Goal: Information Seeking & Learning: Find specific fact

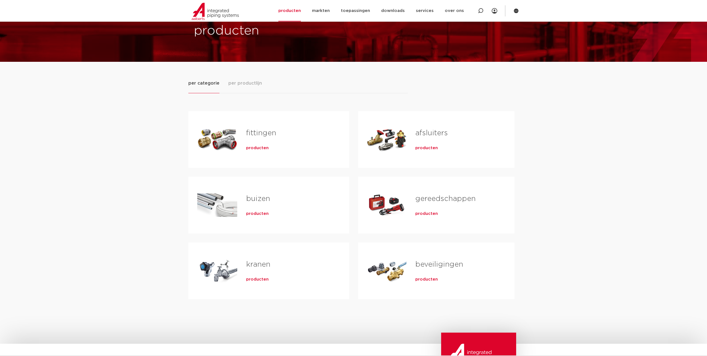
click at [260, 149] on span "producten" at bounding box center [257, 148] width 23 height 6
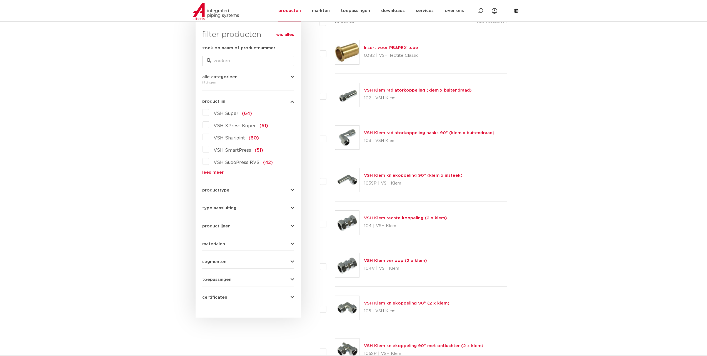
click at [214, 172] on link "lees meer" at bounding box center [248, 172] width 92 height 4
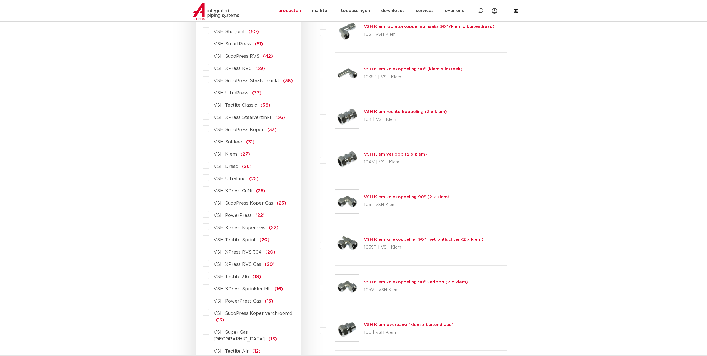
scroll to position [200, 0]
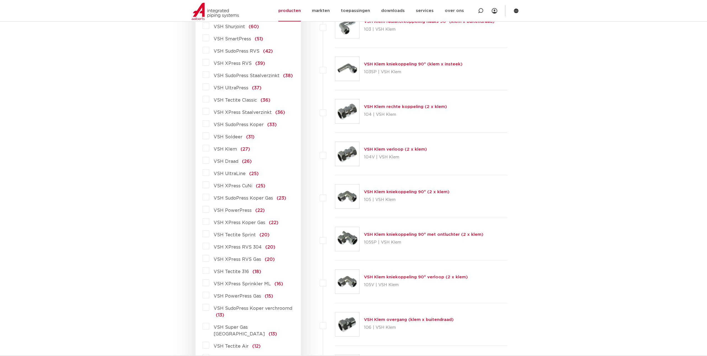
click at [209, 161] on label "VSH Draad (26)" at bounding box center [230, 160] width 43 height 9
click at [0, 0] on input "VSH Draad (26)" at bounding box center [0, 0] width 0 height 0
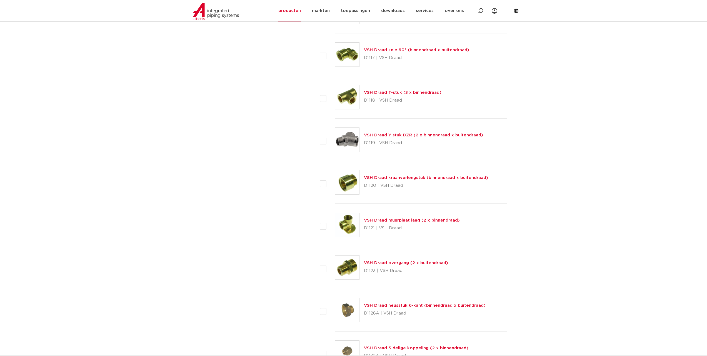
scroll to position [784, 0]
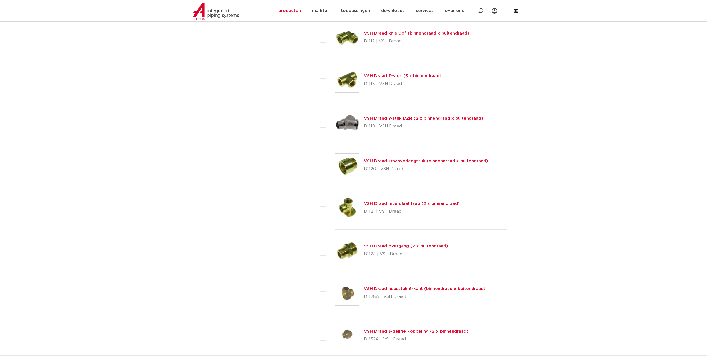
click at [431, 248] on link "VSH Draad overgang (2 x buitendraad)" at bounding box center [406, 246] width 84 height 4
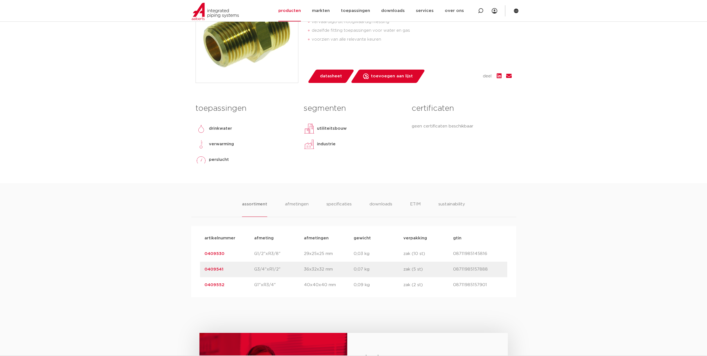
scroll to position [167, 0]
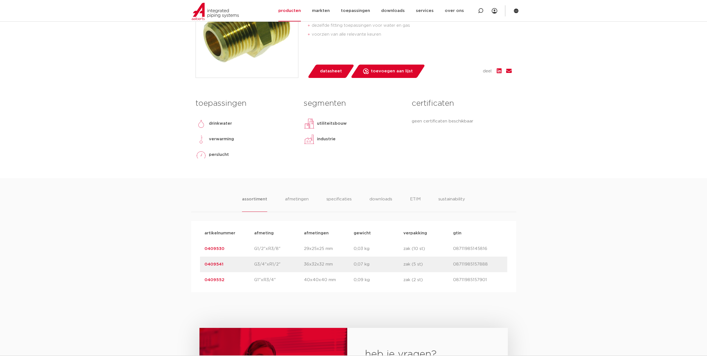
drag, startPoint x: 229, startPoint y: 264, endPoint x: 197, endPoint y: 266, distance: 31.5
click at [197, 266] on div "artikelnummer afmeting afmetingen gewicht verpakking gtin artikelnummer 0409530…" at bounding box center [353, 256] width 325 height 71
copy link "0409541"
drag, startPoint x: 611, startPoint y: 240, endPoint x: 542, endPoint y: 234, distance: 69.5
click at [609, 239] on div "assortiment afmetingen specificaties downloads ETIM sustainability assortiment …" at bounding box center [353, 235] width 707 height 114
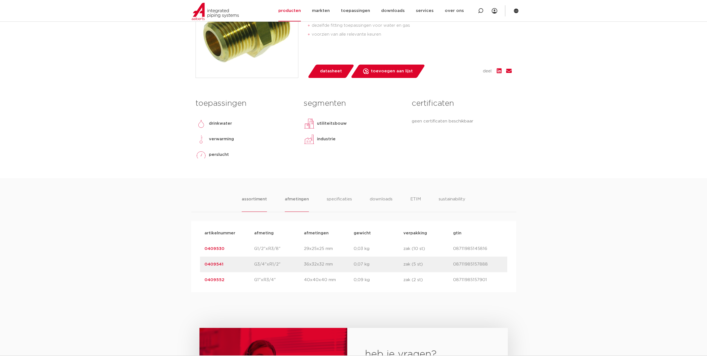
click at [287, 199] on li "afmetingen" at bounding box center [297, 204] width 24 height 16
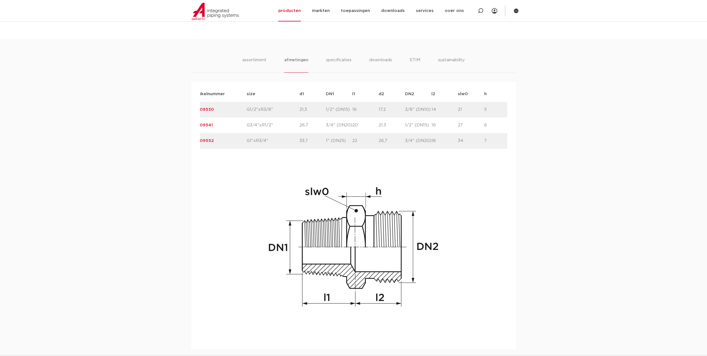
scroll to position [0, 0]
click at [574, 120] on div "assortiment afmetingen specificaties downloads ETIM sustainability assortiment …" at bounding box center [353, 194] width 707 height 310
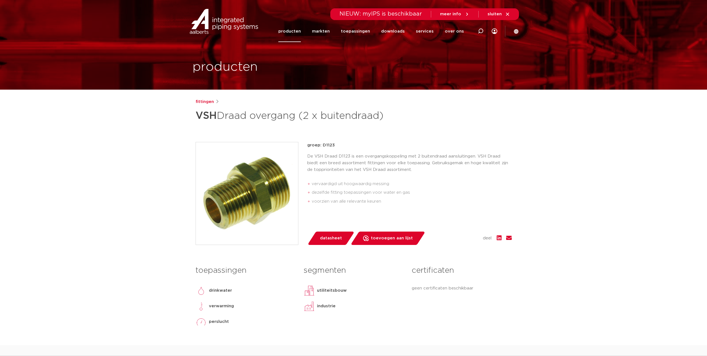
drag, startPoint x: 268, startPoint y: 137, endPoint x: 259, endPoint y: 131, distance: 10.5
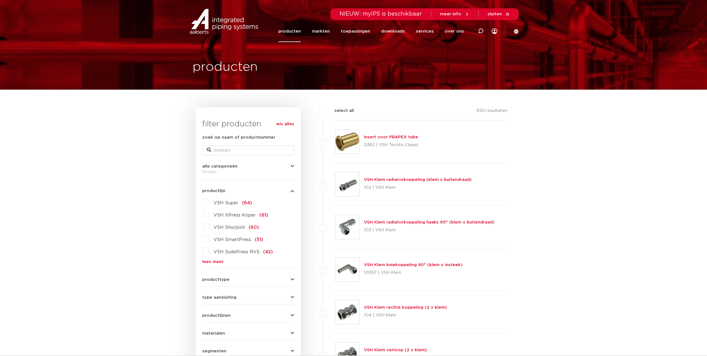
click at [216, 261] on link "lees meer" at bounding box center [248, 261] width 92 height 4
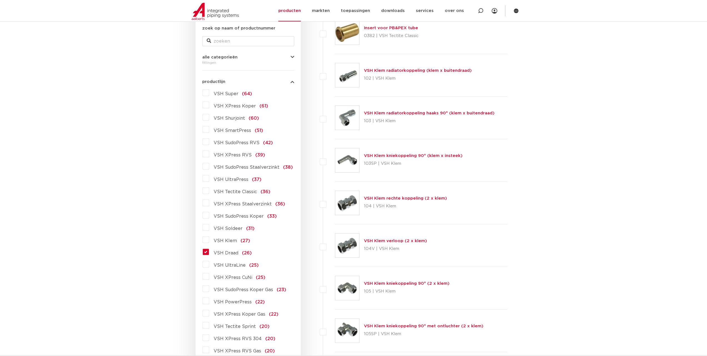
scroll to position [167, 0]
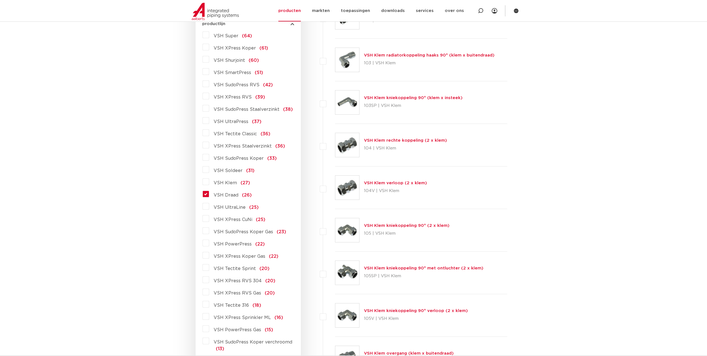
click at [236, 196] on span "VSH Draad" at bounding box center [226, 195] width 25 height 4
click at [0, 0] on input "VSH Draad (26)" at bounding box center [0, 0] width 0 height 0
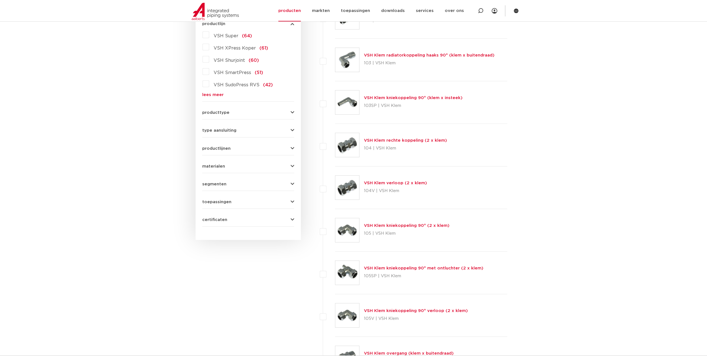
click at [214, 95] on link "lees meer" at bounding box center [248, 95] width 92 height 4
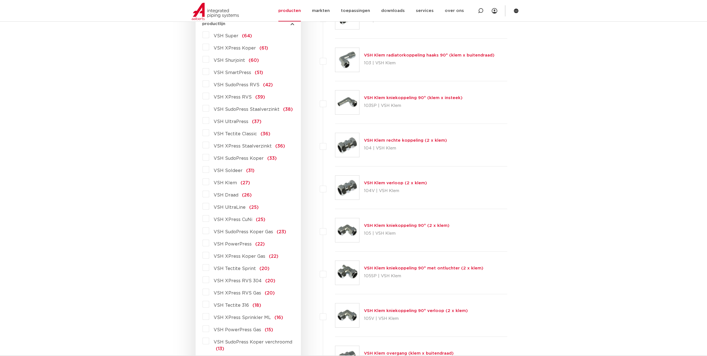
click at [223, 196] on span "VSH Draad" at bounding box center [226, 195] width 25 height 4
click at [0, 0] on input "VSH Draad (26)" at bounding box center [0, 0] width 0 height 0
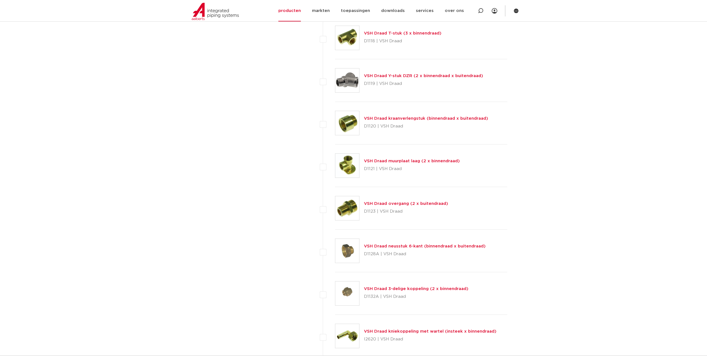
scroll to position [834, 0]
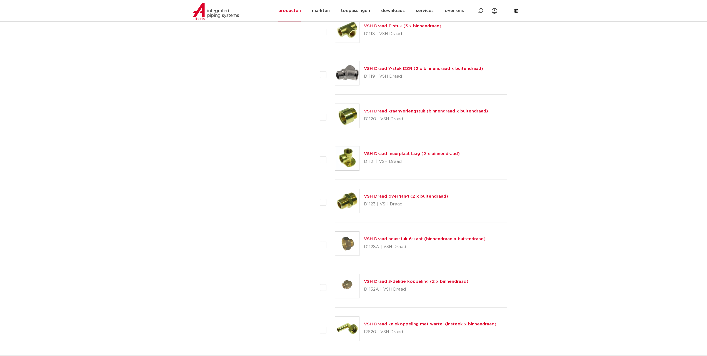
click at [376, 198] on link "VSH Draad overgang (2 x buitendraad)" at bounding box center [406, 196] width 84 height 4
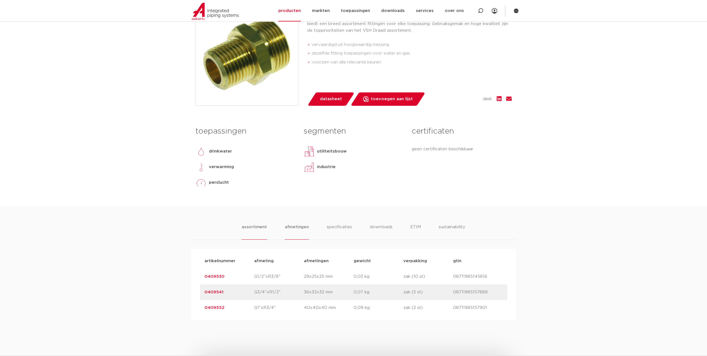
click at [289, 227] on li "afmetingen" at bounding box center [297, 231] width 24 height 16
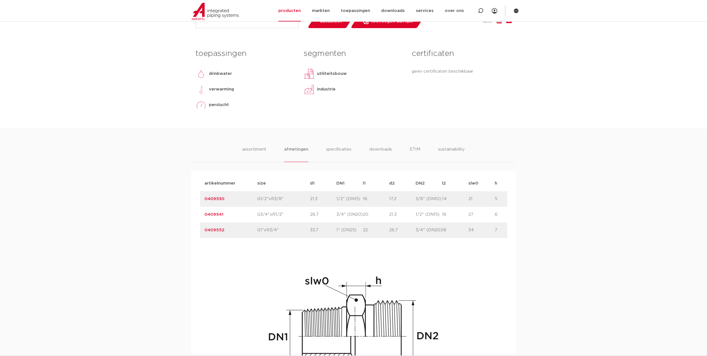
scroll to position [278, 0]
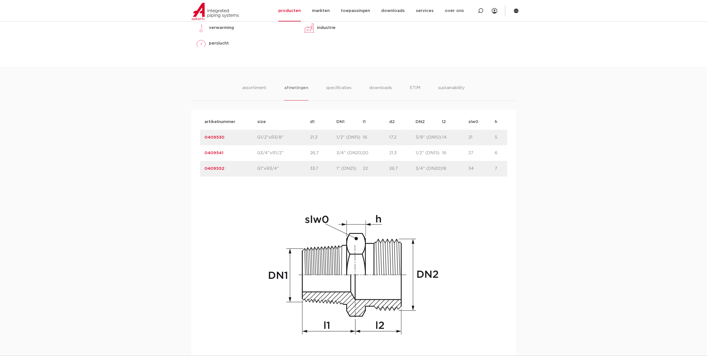
drag, startPoint x: 250, startPoint y: 166, endPoint x: 296, endPoint y: 172, distance: 46.3
click at [296, 172] on div "artikelnummer 0409552 size G1"xR3/4"" at bounding box center [363, 169] width 326 height 16
click at [295, 199] on img at bounding box center [354, 274] width 178 height 178
click at [587, 249] on div "assortiment [GEOGRAPHIC_DATA] specificaties downloads ETIM sustainability assor…" at bounding box center [353, 222] width 707 height 310
